Goal: Find specific page/section: Find specific page/section

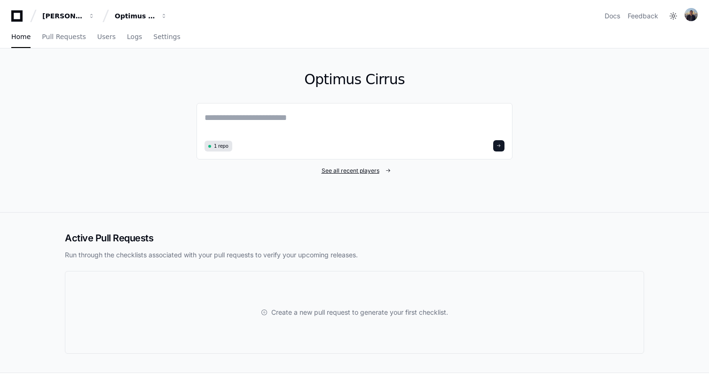
click at [349, 169] on span "See all recent players" at bounding box center [351, 171] width 58 height 8
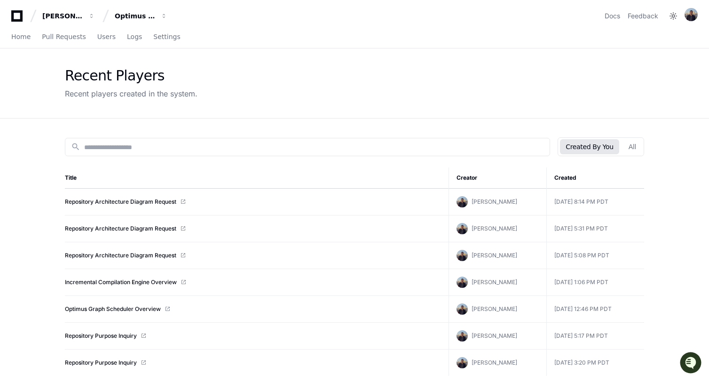
click at [628, 157] on div "search Created By You All Title Creator Created Repository Architecture Diagram…" at bounding box center [355, 310] width 602 height 382
click at [630, 150] on button "All" at bounding box center [632, 146] width 19 height 15
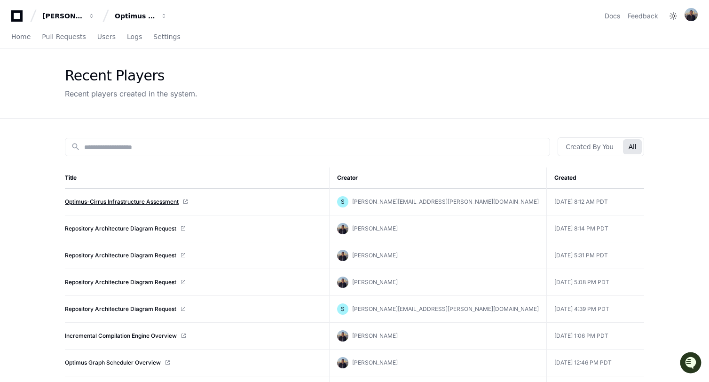
click at [127, 201] on link "Optimus-Cirrus Infrastructure Assessment" at bounding box center [122, 202] width 114 height 8
